Goal: Feedback & Contribution: Contribute content

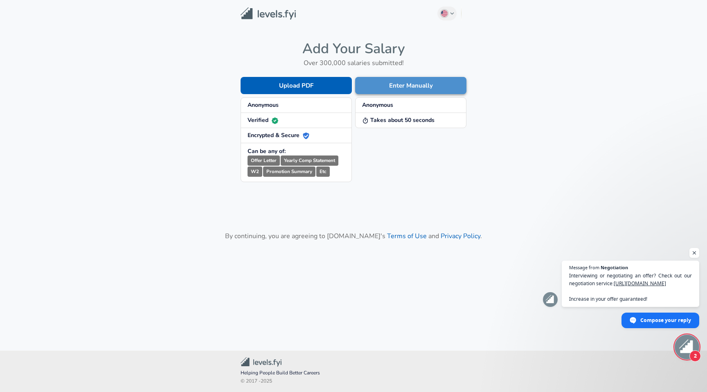
click at [379, 87] on button "Enter Manually" at bounding box center [410, 85] width 111 height 17
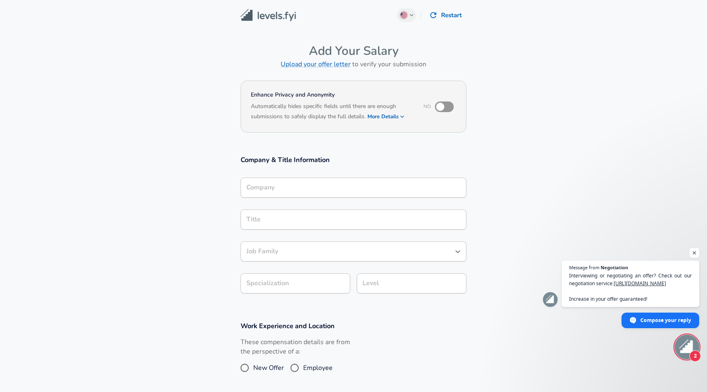
click at [285, 184] on input "Company" at bounding box center [353, 187] width 218 height 13
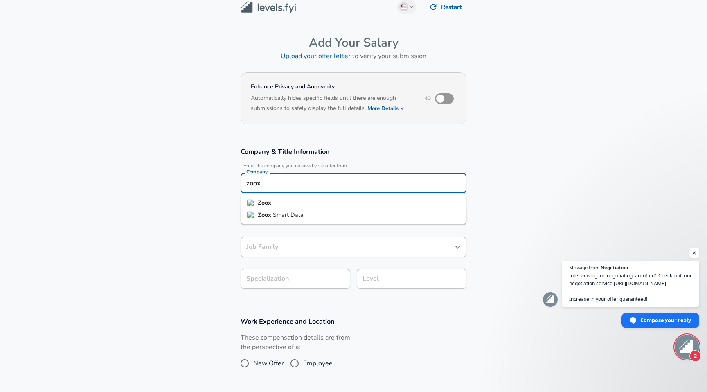
click at [274, 212] on span "Smart Data" at bounding box center [288, 214] width 31 height 8
click at [304, 188] on input "Zoox Smart Data" at bounding box center [353, 183] width 218 height 13
click at [297, 205] on ul "Zoox Zoox Smart Data" at bounding box center [354, 208] width 226 height 31
click at [297, 205] on li "Zoox" at bounding box center [354, 203] width 226 height 12
type input "Zoox"
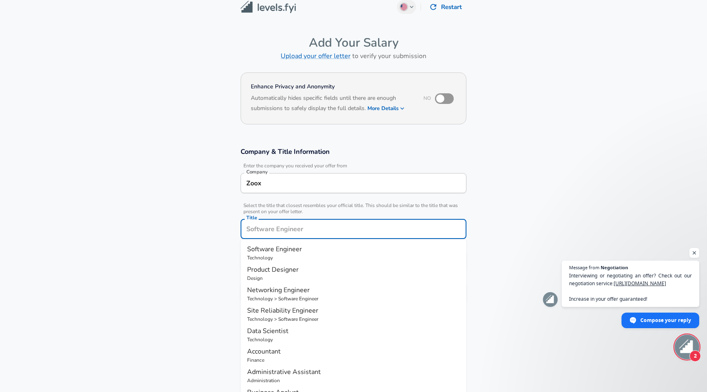
scroll to position [25, 0]
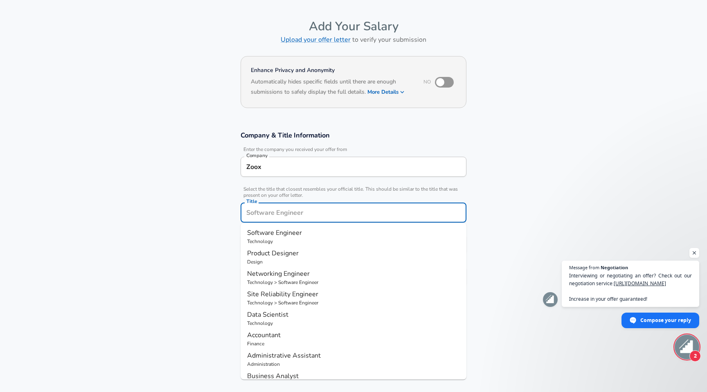
click at [290, 215] on input "Title" at bounding box center [353, 212] width 218 height 13
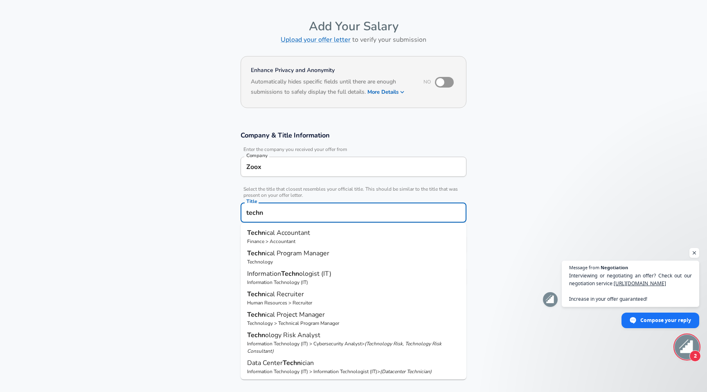
click at [294, 257] on p "Techn ical Program Manager" at bounding box center [353, 253] width 213 height 10
type input "Technical Program Manager"
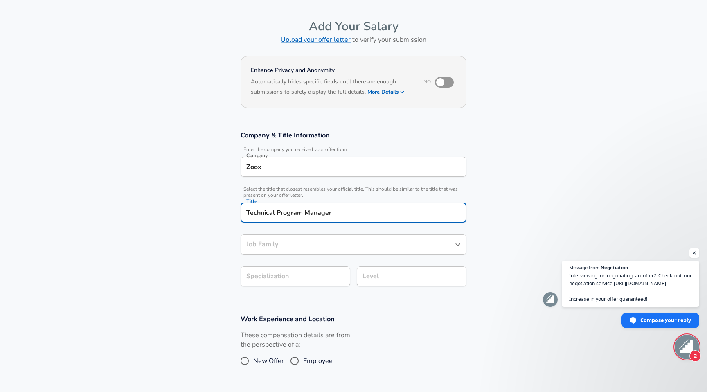
type input "Technical Program Manager"
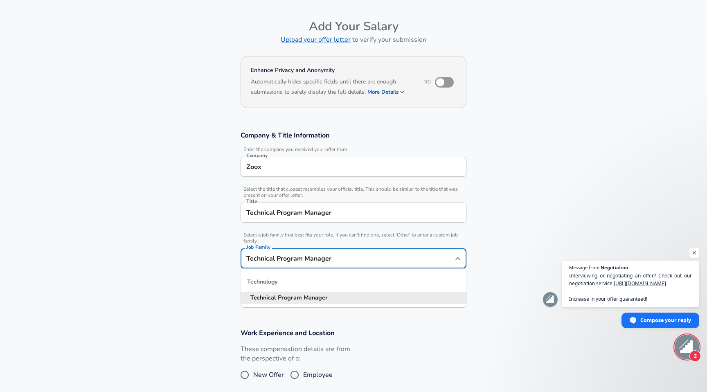
scroll to position [41, 0]
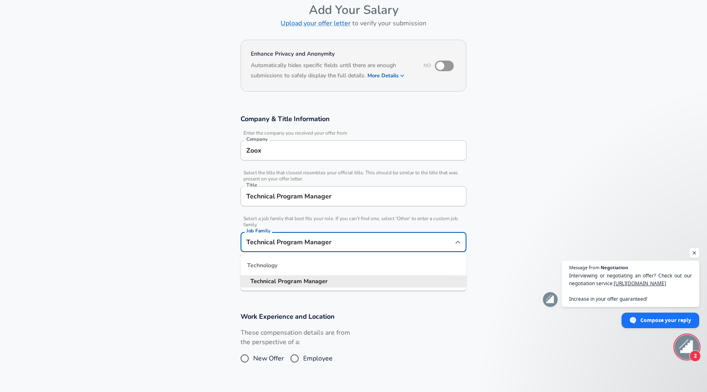
click at [294, 248] on input "Technical Program Manager" at bounding box center [347, 242] width 206 height 13
click at [210, 284] on section "Company & Title Information Enter the company you received your offer from Comp…" at bounding box center [353, 204] width 707 height 198
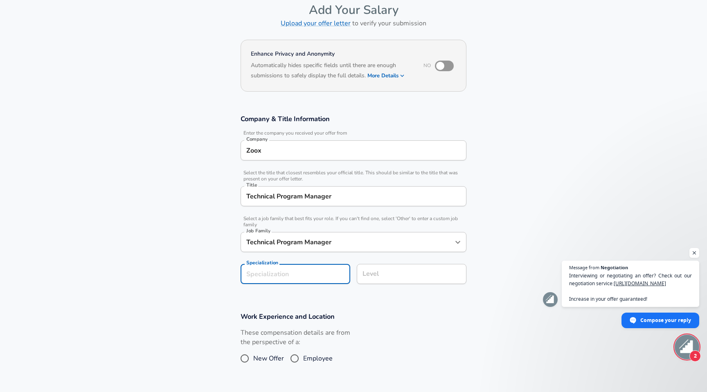
scroll to position [65, 0]
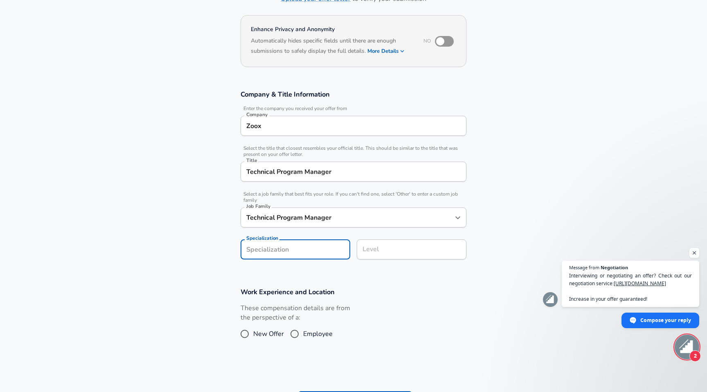
click at [276, 277] on section "Company & Title Information Enter the company you received your offer from Comp…" at bounding box center [353, 179] width 707 height 198
click at [310, 338] on span "Employee" at bounding box center [317, 334] width 29 height 10
click at [303, 338] on input "Employee" at bounding box center [294, 333] width 17 height 13
radio input "true"
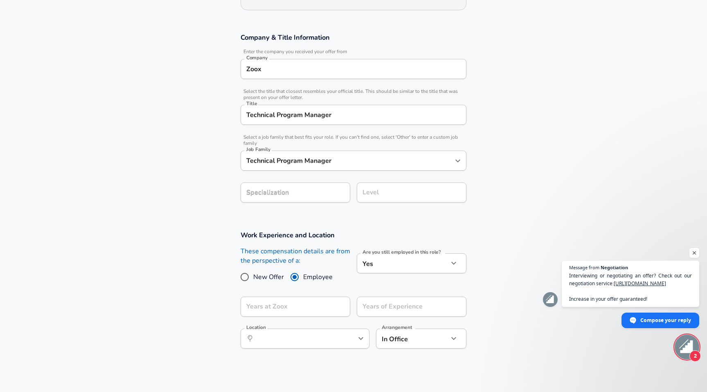
scroll to position [137, 0]
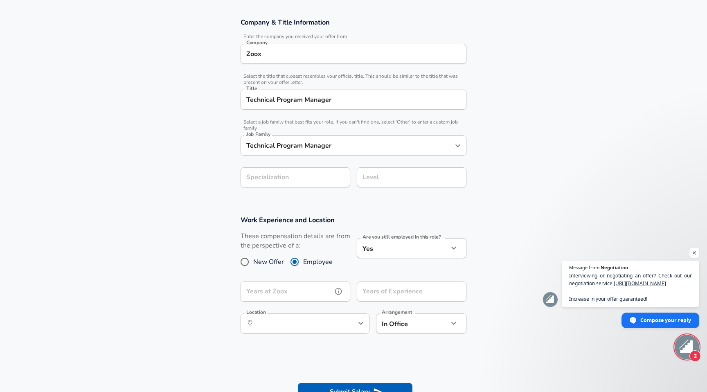
click at [315, 286] on input "Years at Zoox" at bounding box center [287, 291] width 92 height 20
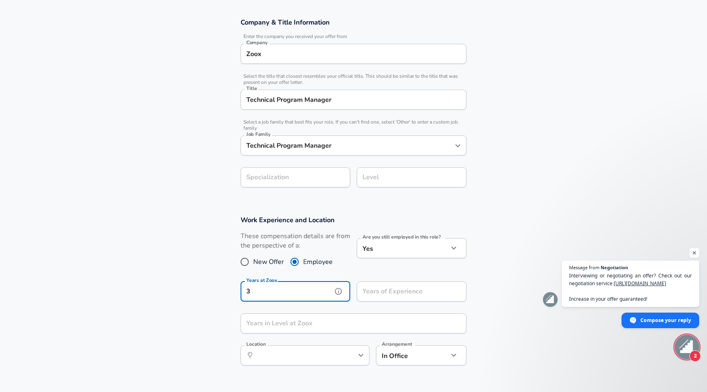
type input "3"
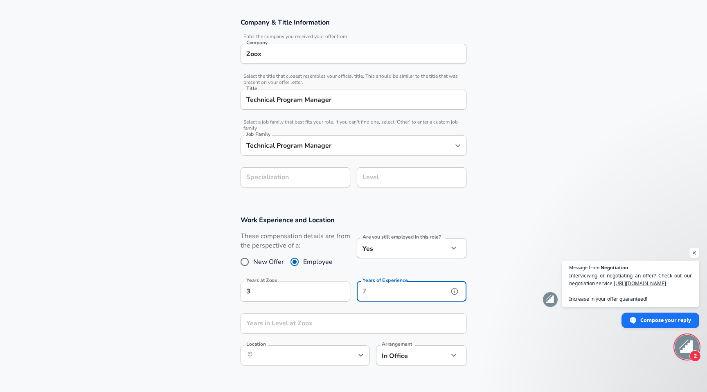
click at [386, 286] on div "Years of Experience Years of Experience" at bounding box center [412, 292] width 110 height 22
type input "8"
click at [356, 317] on input "Years in Level at Zoox" at bounding box center [345, 323] width 208 height 20
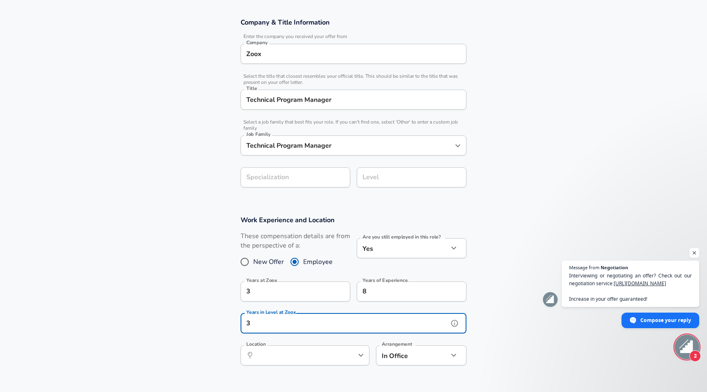
click at [351, 356] on icon "help" at bounding box center [347, 355] width 8 height 8
type input "3"
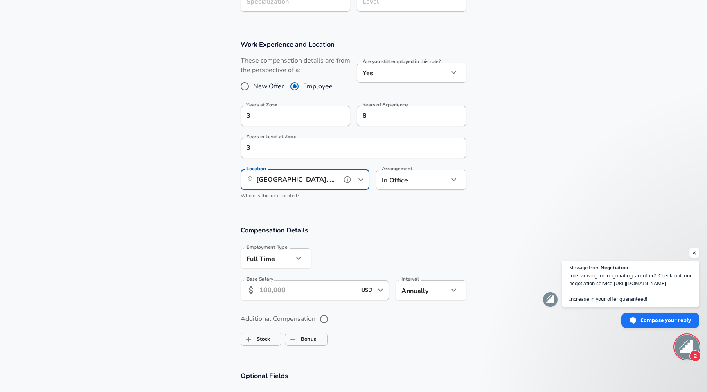
scroll to position [362, 0]
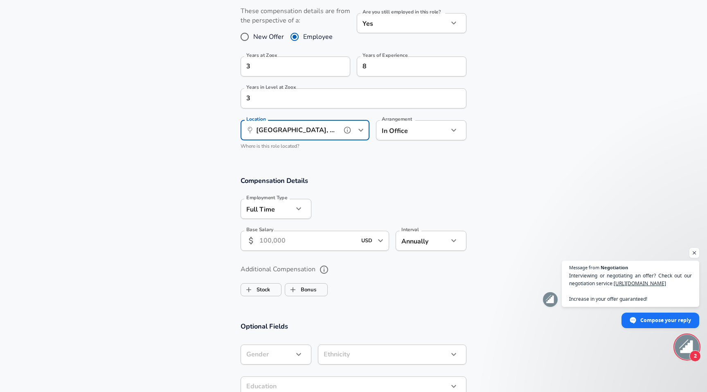
type input "[GEOGRAPHIC_DATA], [GEOGRAPHIC_DATA]"
click at [334, 253] on div "Base Salary ​ USD ​ Base Salary" at bounding box center [311, 240] width 155 height 32
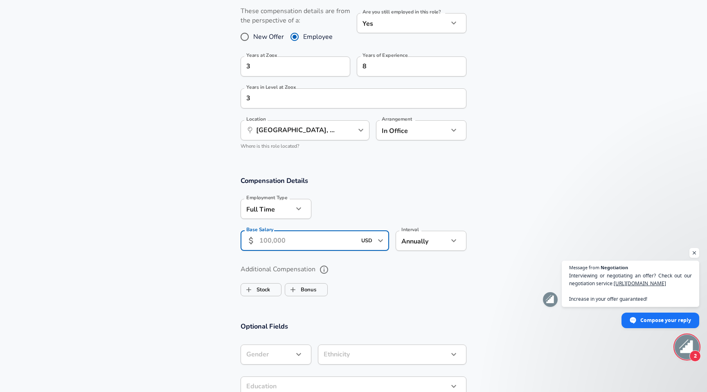
click at [314, 240] on input "Base Salary" at bounding box center [307, 241] width 97 height 20
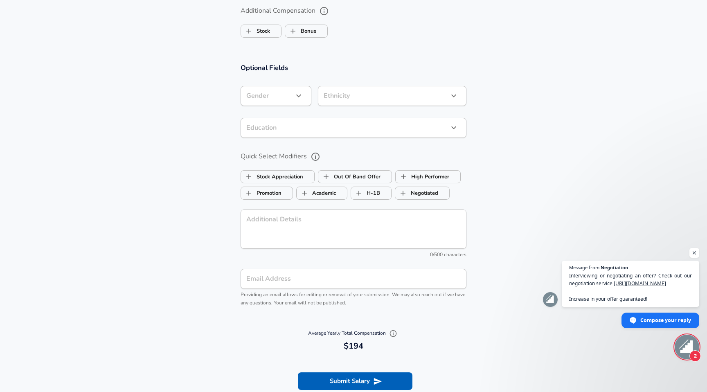
scroll to position [623, 0]
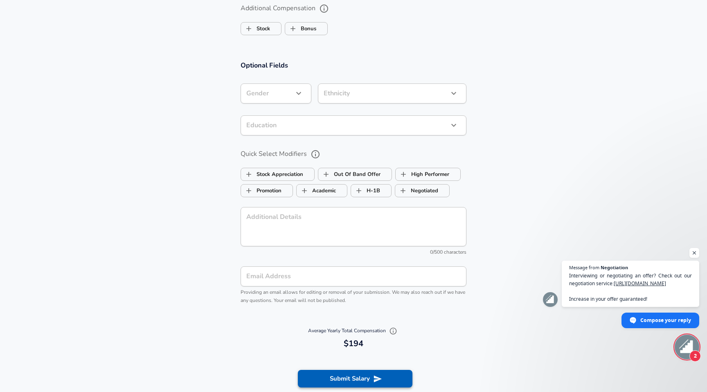
click at [333, 377] on section "Submit Salary" at bounding box center [353, 377] width 707 height 46
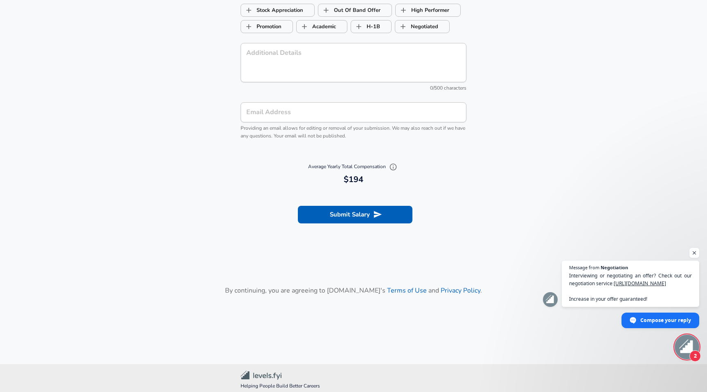
scroll to position [809, 0]
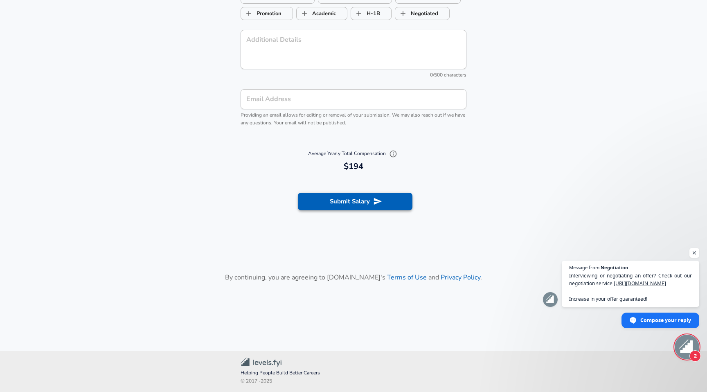
click at [365, 198] on button "Submit Salary" at bounding box center [355, 201] width 115 height 17
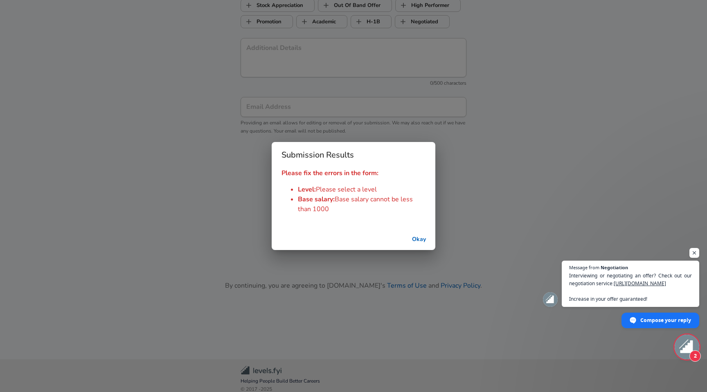
scroll to position [816, 0]
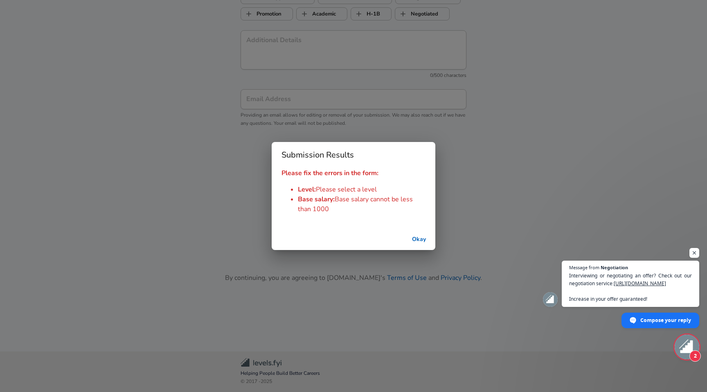
click at [422, 241] on button "Okay" at bounding box center [419, 239] width 26 height 15
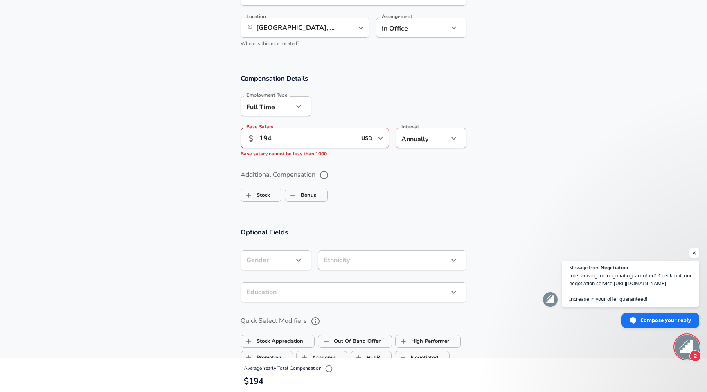
scroll to position [495, 0]
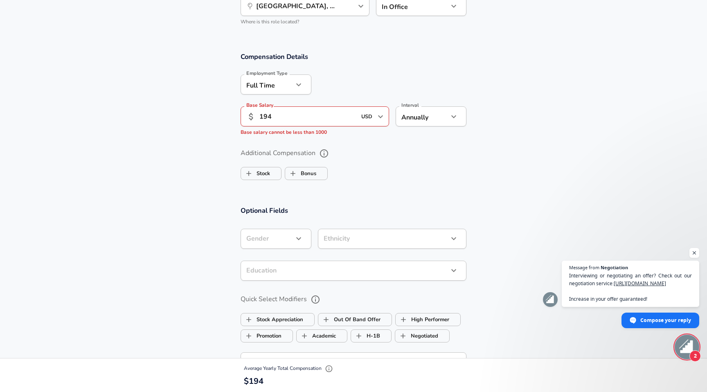
click at [312, 119] on input "194" at bounding box center [307, 116] width 97 height 20
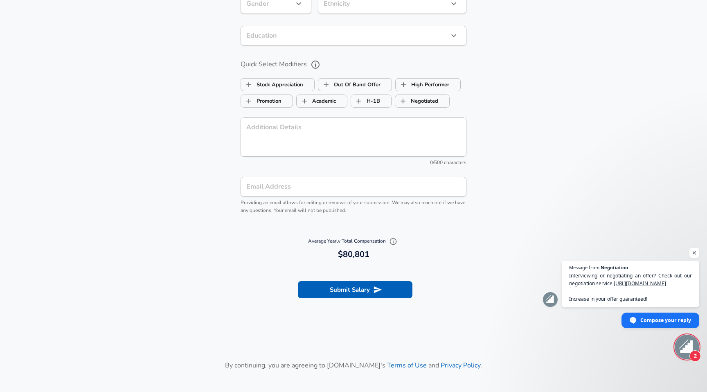
scroll to position [733, 0]
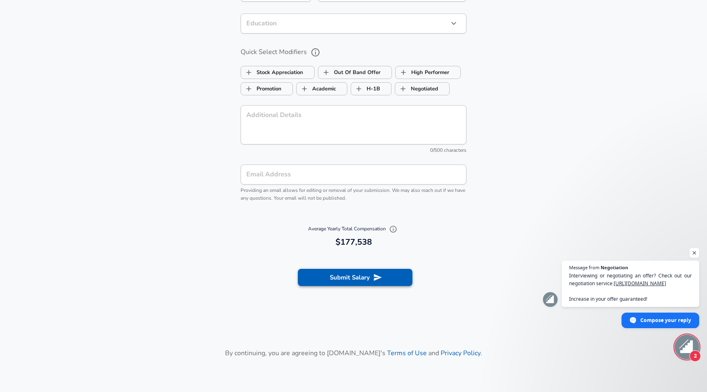
type input "194,000"
click at [335, 277] on button "Submit Salary" at bounding box center [355, 277] width 115 height 17
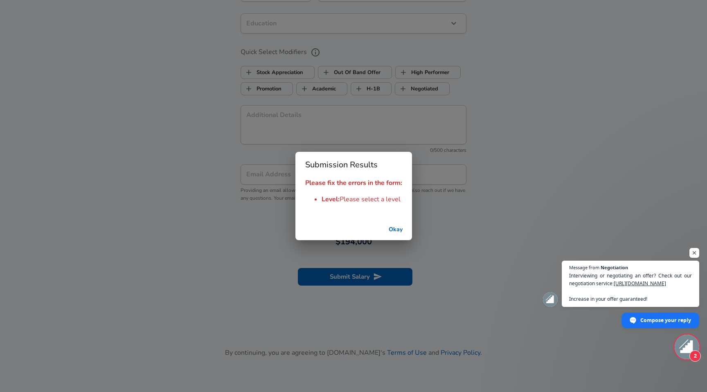
click at [396, 231] on button "Okay" at bounding box center [395, 229] width 26 height 15
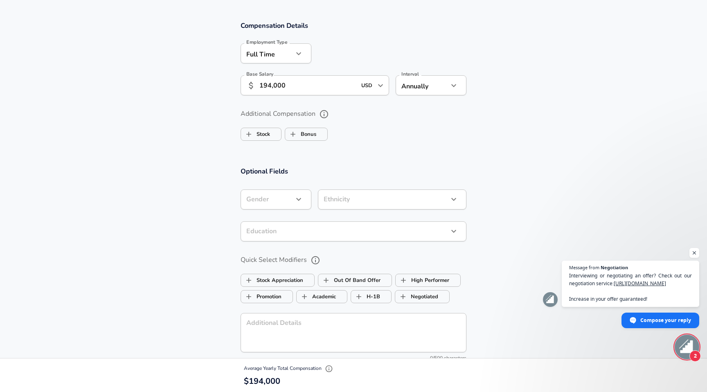
scroll to position [571, 0]
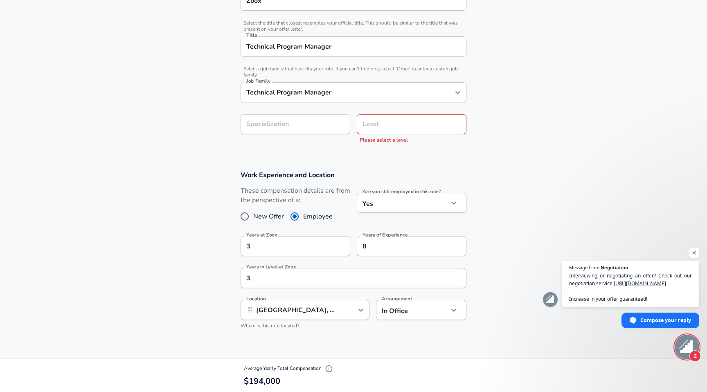
click at [390, 134] on div "Level Level Please select a level" at bounding box center [412, 129] width 110 height 30
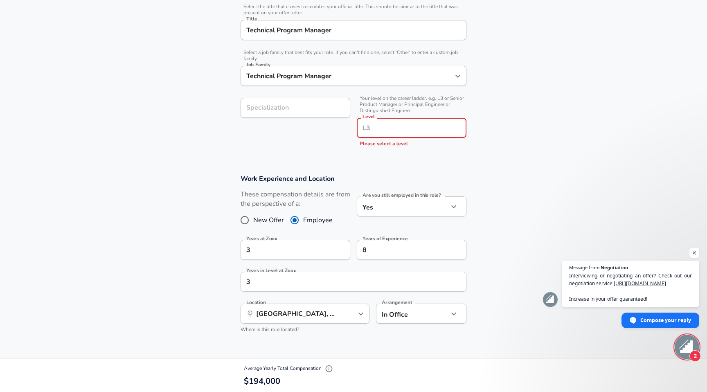
click at [384, 133] on input "Level" at bounding box center [411, 127] width 102 height 13
click at [372, 182] on li "L4" at bounding box center [412, 184] width 110 height 12
type input "L4"
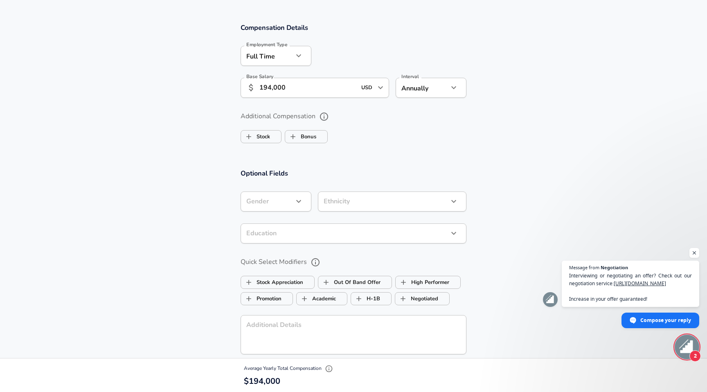
scroll to position [821, 0]
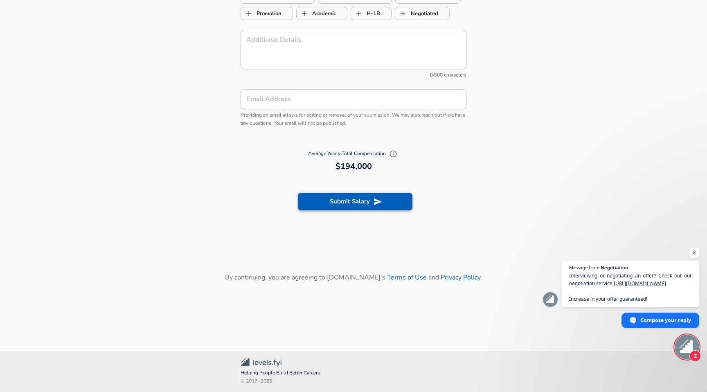
click at [345, 200] on button "Submit Salary" at bounding box center [355, 201] width 115 height 17
